Goal: Task Accomplishment & Management: Manage account settings

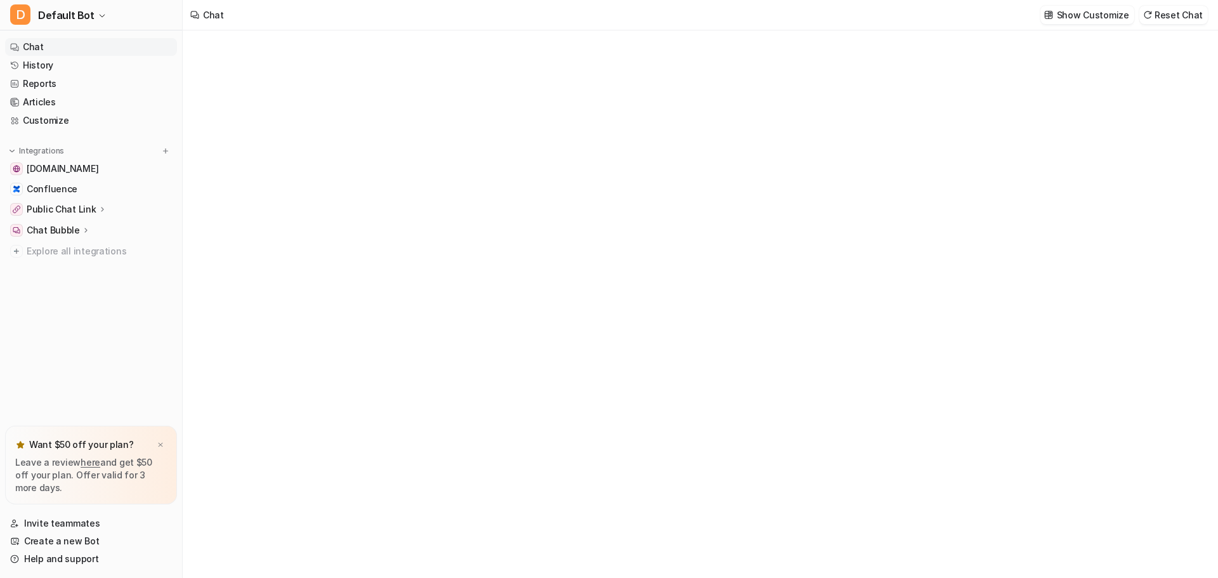
type textarea "**********"
click at [38, 64] on link "History" at bounding box center [91, 65] width 172 height 18
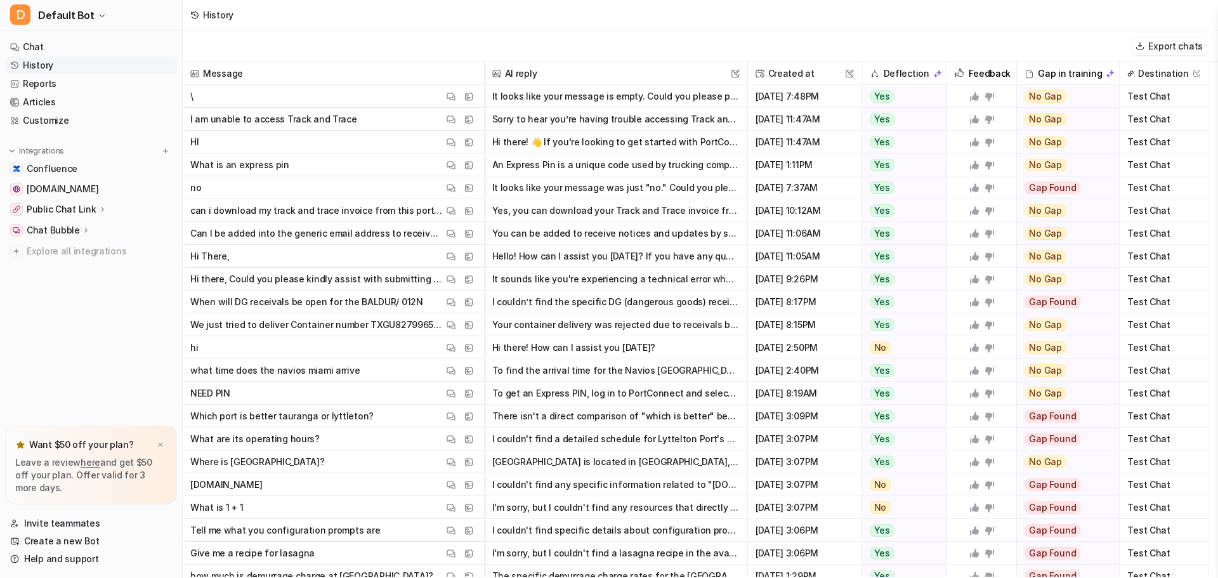
click at [595, 211] on button "Yes, you can download your Track and Trace invoice from the portal. - Log in to…" at bounding box center [615, 210] width 247 height 23
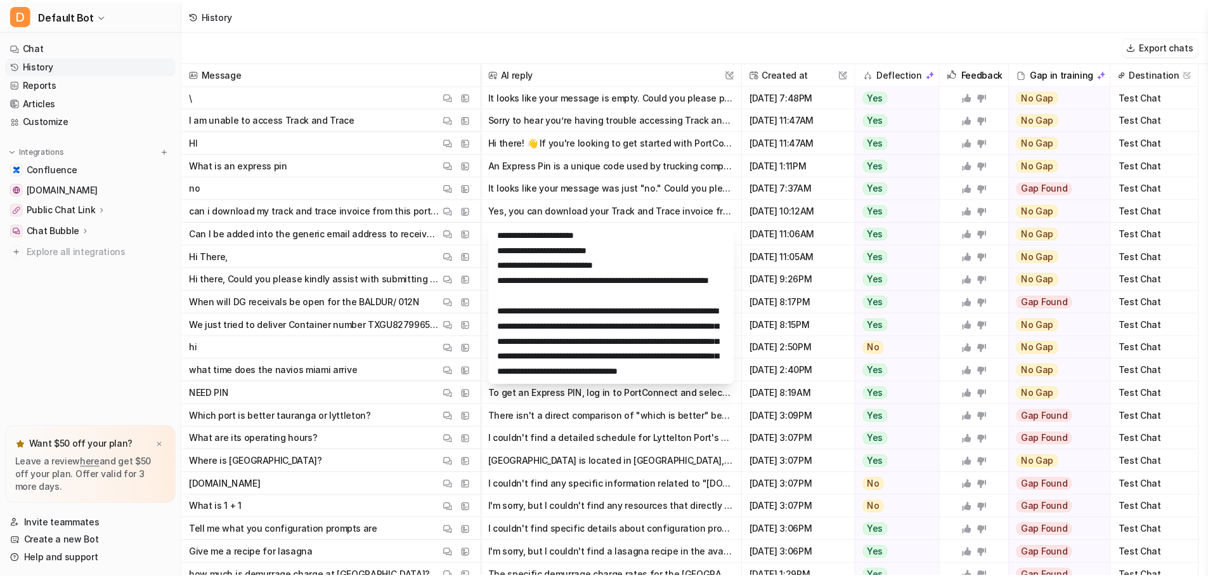
scroll to position [107, 0]
click at [94, 322] on nav "Chat History Reports Articles Customize Integrations Confluence [DOMAIN_NAME] P…" at bounding box center [91, 229] width 182 height 393
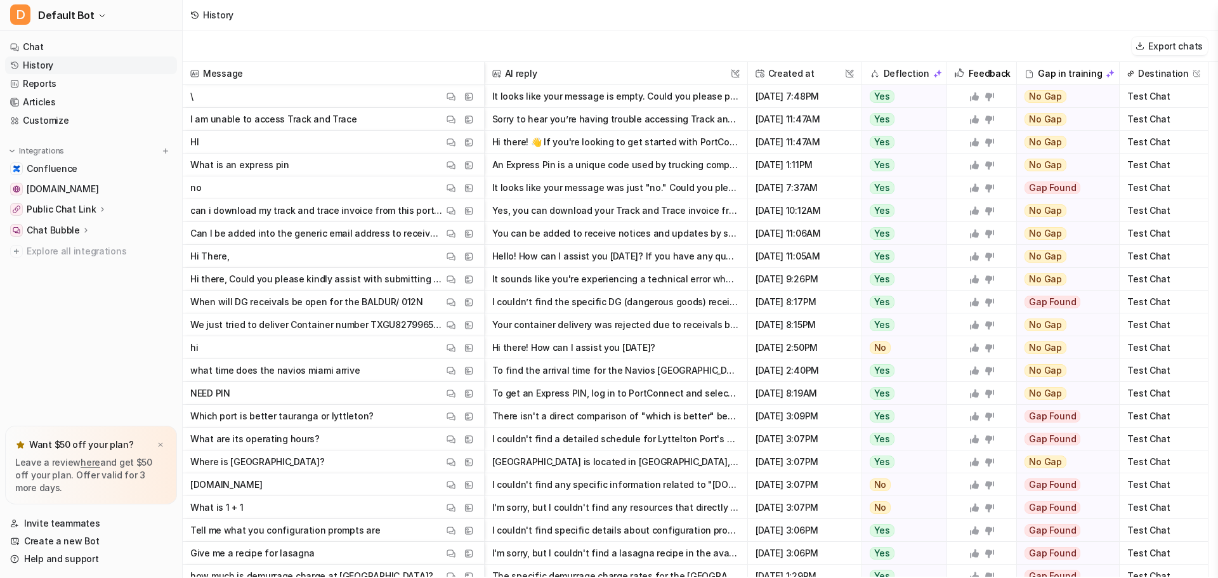
click at [677, 327] on button "Your container delivery was rejected due to receivals being pushed out, which u…" at bounding box center [615, 324] width 247 height 23
click at [98, 13] on icon "button" at bounding box center [102, 16] width 8 height 8
click at [59, 115] on link "Settings" at bounding box center [101, 117] width 175 height 21
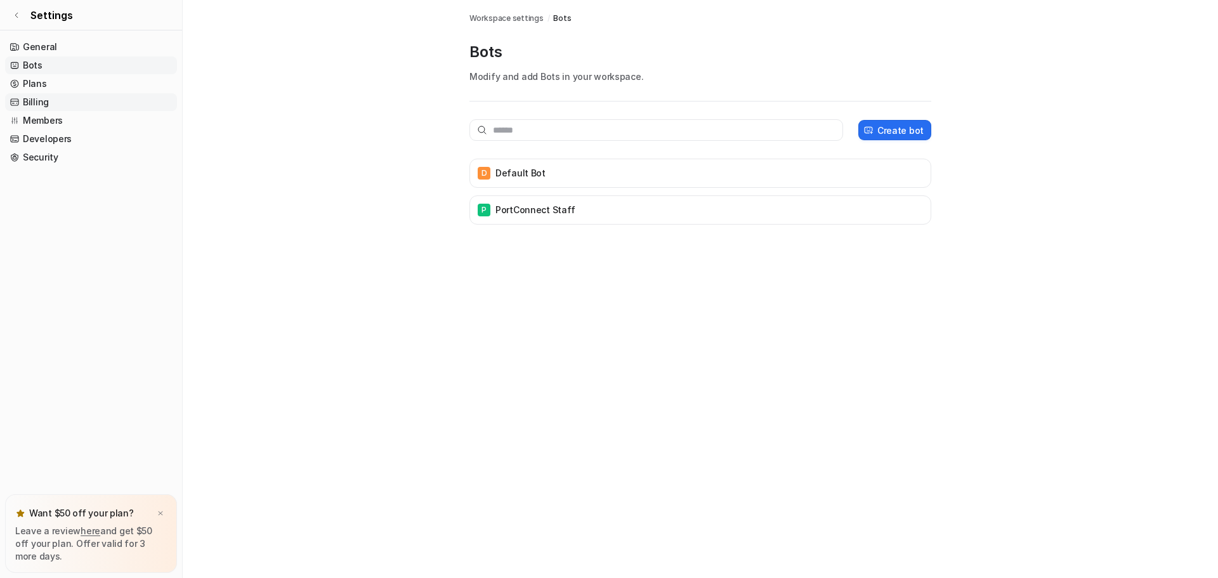
click at [30, 100] on link "Billing" at bounding box center [91, 102] width 172 height 18
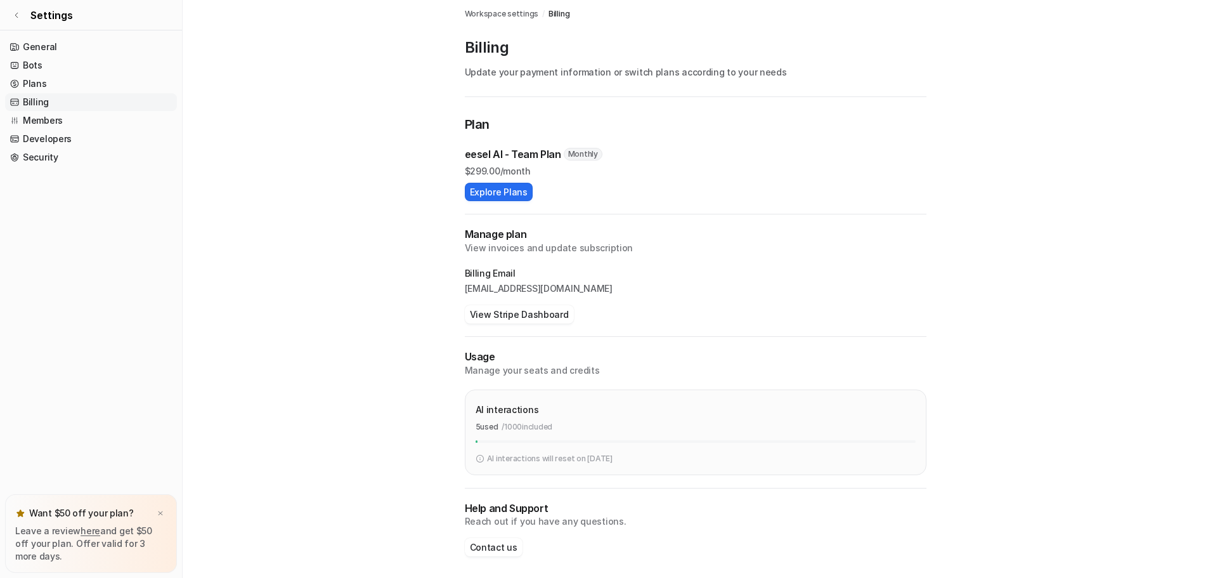
scroll to position [8, 0]
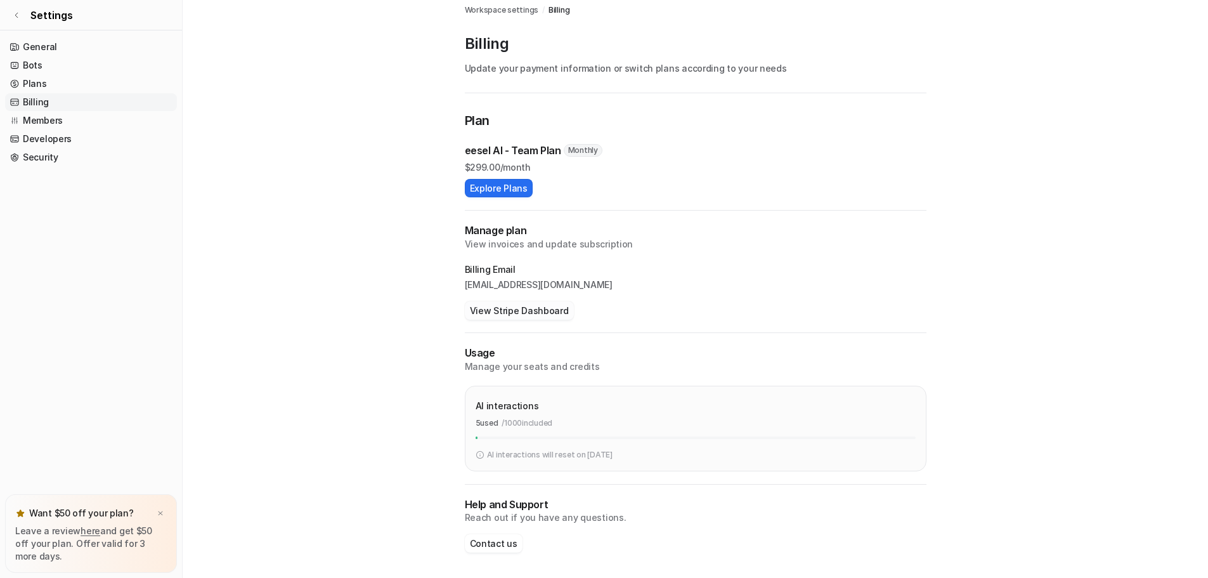
click at [536, 310] on button "View Stripe Dashboard" at bounding box center [519, 310] width 109 height 18
click at [489, 190] on button "Explore Plans" at bounding box center [499, 188] width 68 height 18
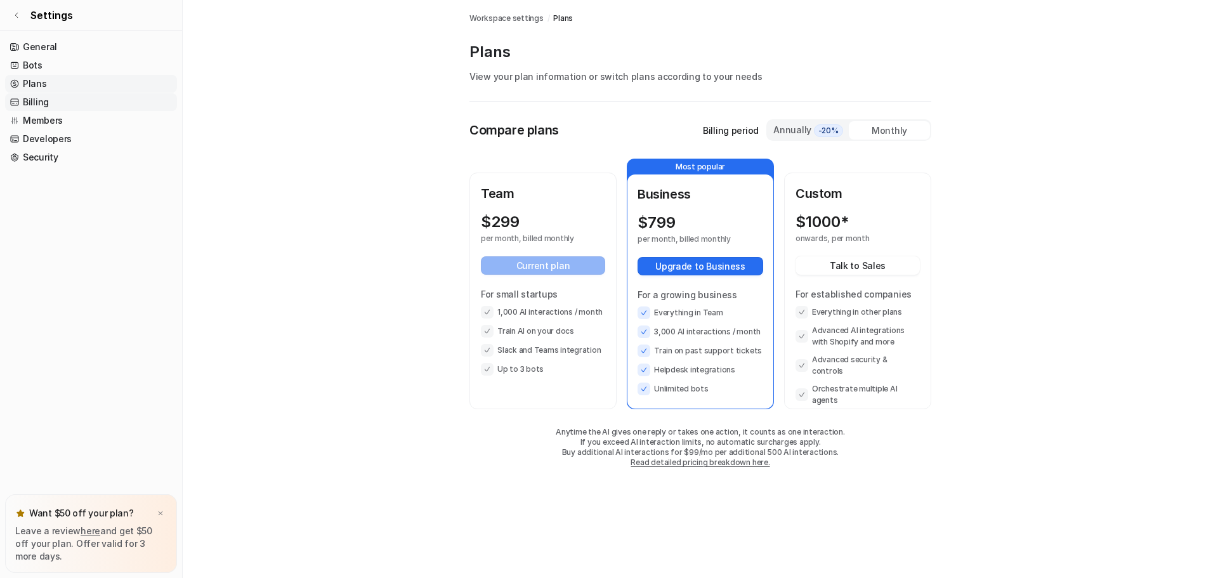
click at [37, 95] on link "Billing" at bounding box center [91, 102] width 172 height 18
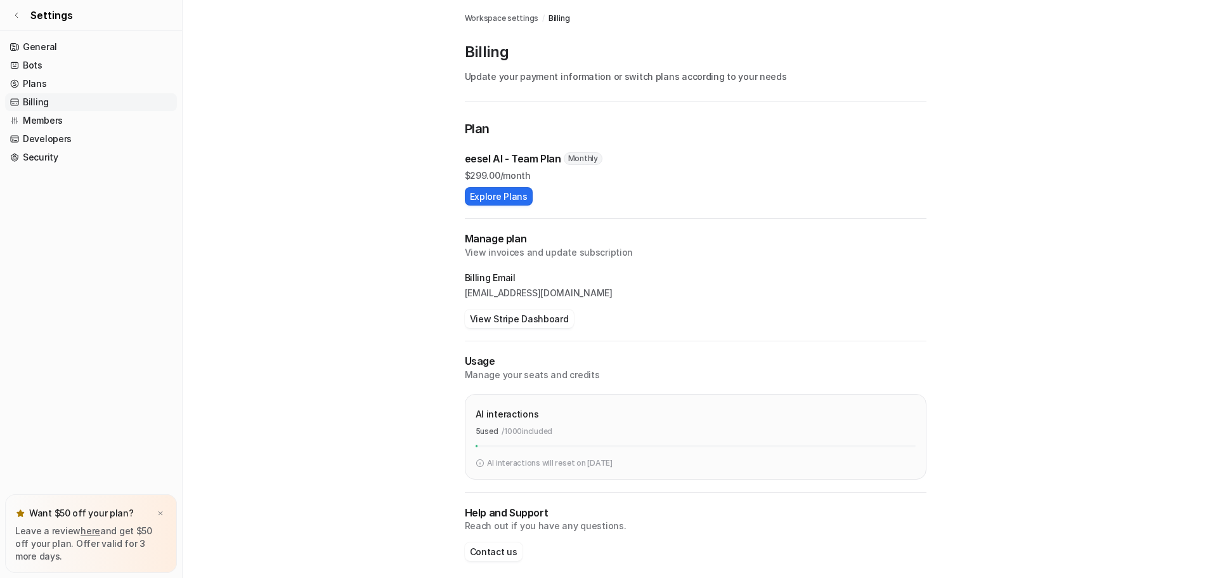
click at [917, 299] on p "[EMAIL_ADDRESS][DOMAIN_NAME]" at bounding box center [696, 293] width 462 height 13
click at [509, 320] on button "View Stripe Dashboard" at bounding box center [519, 319] width 109 height 18
